Goal: Check status: Check status

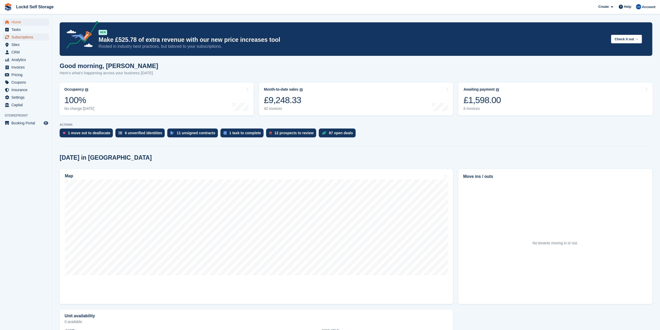
click at [7, 37] on icon "menu" at bounding box center [7, 37] width 4 height 4
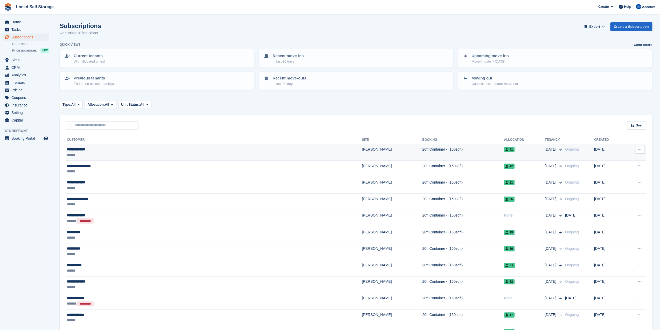
click at [120, 154] on div "******" at bounding box center [139, 154] width 145 height 5
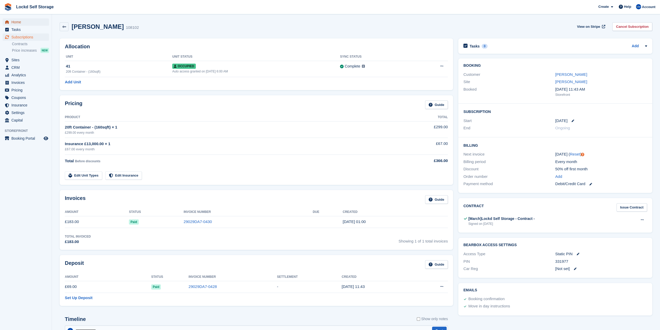
click at [30, 20] on span "Home" at bounding box center [26, 21] width 31 height 7
